Goal: Task Accomplishment & Management: Use online tool/utility

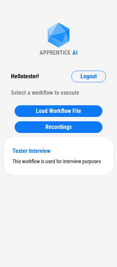
click at [39, 42] on div "APPRENTICE AI Hello tester ! Logout Select a workflow to execute Load Workflow …" at bounding box center [58, 133] width 117 height 267
click at [40, 172] on div "Tester Interview This workflow is used for interview purposes" at bounding box center [58, 156] width 109 height 39
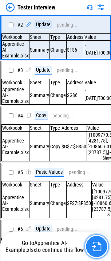
click at [98, 249] on img "button" at bounding box center [96, 246] width 9 height 9
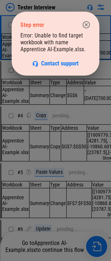
click at [84, 22] on icon "button" at bounding box center [86, 24] width 7 height 7
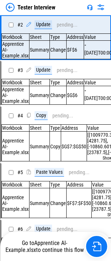
click at [6, 9] on img at bounding box center [10, 7] width 9 height 9
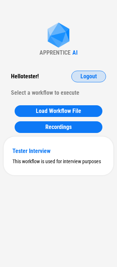
click at [87, 79] on span "Logout" at bounding box center [88, 77] width 16 height 6
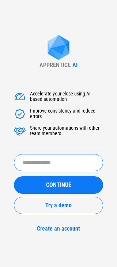
click at [39, 159] on input "text" at bounding box center [58, 162] width 89 height 17
type input "*"
type input "**********"
click at [64, 168] on input "**********" at bounding box center [58, 162] width 89 height 17
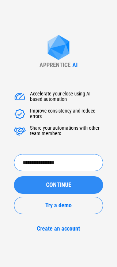
type input "**********"
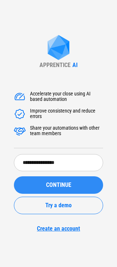
click at [55, 193] on button "CONTINUE" at bounding box center [58, 184] width 89 height 17
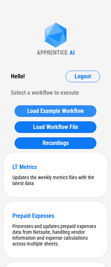
click at [64, 114] on button "Load Example Workflow" at bounding box center [56, 111] width 82 height 12
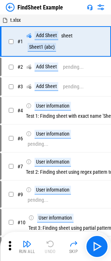
click at [101, 7] on img at bounding box center [101, 7] width 9 height 9
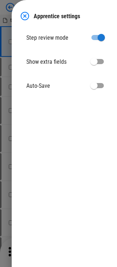
click at [24, 17] on img at bounding box center [24, 16] width 9 height 9
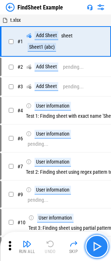
click at [99, 243] on img "button" at bounding box center [97, 247] width 12 height 12
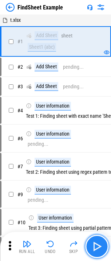
click at [99, 243] on img "button" at bounding box center [97, 247] width 12 height 12
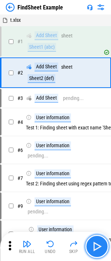
click at [99, 243] on img "button" at bounding box center [97, 247] width 12 height 12
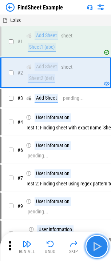
click at [99, 243] on img "button" at bounding box center [97, 247] width 12 height 12
